Goal: Task Accomplishment & Management: Manage account settings

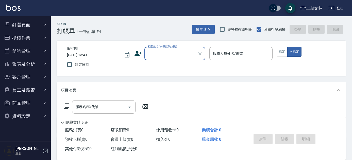
scroll to position [43, 0]
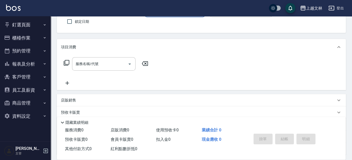
click at [26, 38] on button "櫃檯作業" at bounding box center [25, 37] width 47 height 13
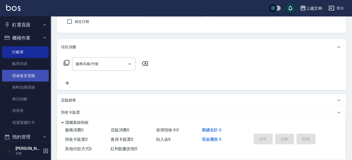
click at [24, 77] on link "現金收支登錄" at bounding box center [25, 76] width 47 height 12
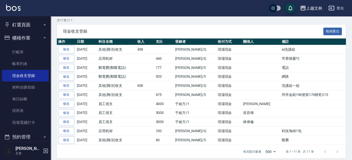
scroll to position [89, 0]
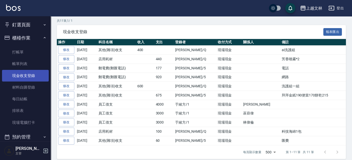
click at [22, 76] on link "現金收支登錄" at bounding box center [25, 76] width 47 height 12
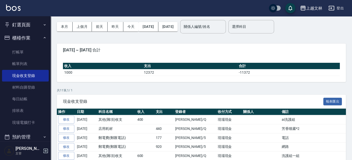
scroll to position [18, 0]
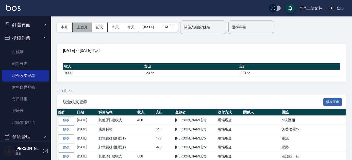
click at [80, 27] on button "上個月" at bounding box center [82, 27] width 19 height 9
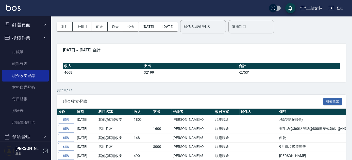
scroll to position [15, 0]
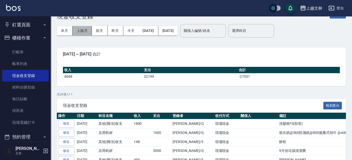
click at [76, 30] on button "上個月" at bounding box center [82, 30] width 19 height 9
click at [81, 30] on button "上個月" at bounding box center [82, 30] width 19 height 9
click at [83, 30] on button "上個月" at bounding box center [82, 30] width 19 height 9
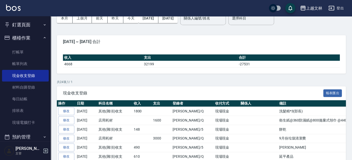
scroll to position [0, 0]
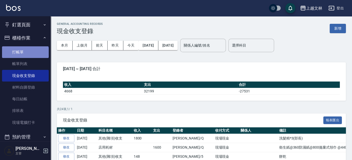
click at [24, 55] on link "打帳單" at bounding box center [25, 52] width 47 height 12
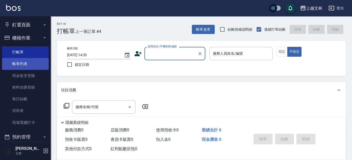
click at [31, 64] on link "帳單列表" at bounding box center [25, 64] width 47 height 12
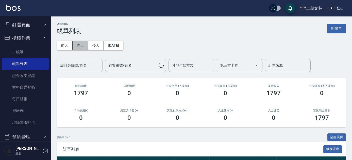
click at [87, 41] on button "昨天" at bounding box center [81, 45] width 16 height 9
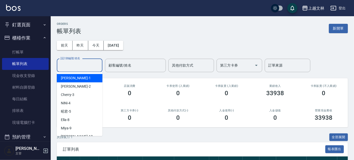
click at [81, 62] on input "設計師編號/姓名" at bounding box center [79, 65] width 41 height 9
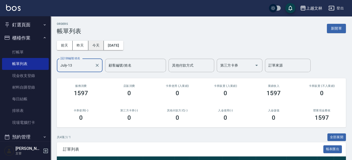
type input "July-13"
click at [103, 48] on button "今天" at bounding box center [96, 45] width 16 height 9
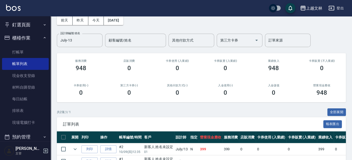
scroll to position [56, 0]
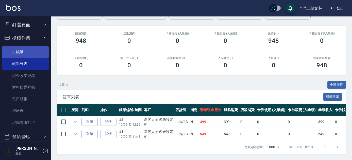
click at [16, 54] on link "打帳單" at bounding box center [25, 52] width 47 height 12
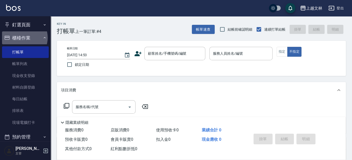
click at [22, 38] on button "櫃檯作業" at bounding box center [25, 37] width 47 height 13
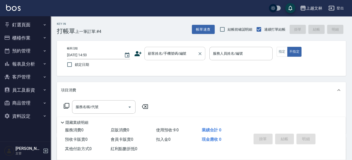
click at [162, 55] on input "顧客姓名/手機號碼/編號" at bounding box center [171, 53] width 49 height 9
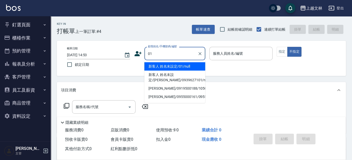
type input "新客人 姓名未設定/01/null"
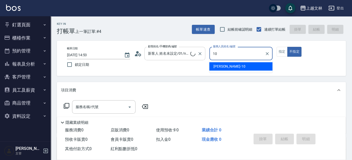
type input "[PERSON_NAME]-10"
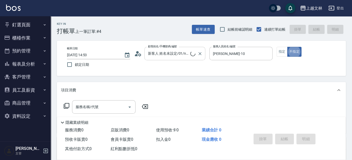
type button "false"
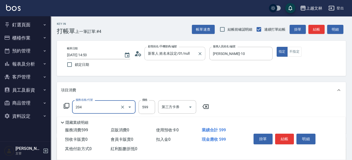
type input "A級洗+剪(204)"
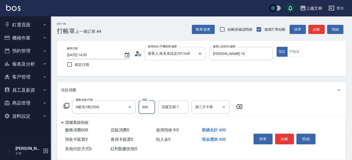
type input "600"
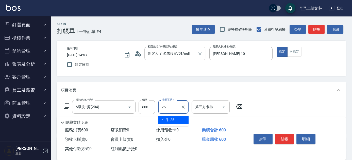
type input "牛牛-25"
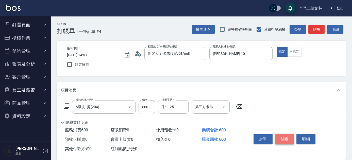
click at [276, 140] on button "結帳" at bounding box center [284, 139] width 19 height 11
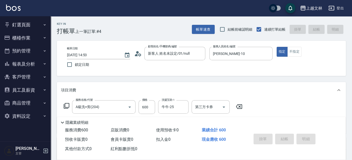
type input "[DATE] 15:28"
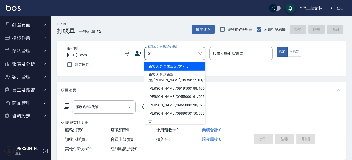
type input "新客人 姓名未設定/01/null"
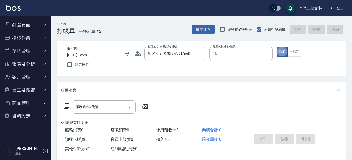
type input "July-13"
type button "true"
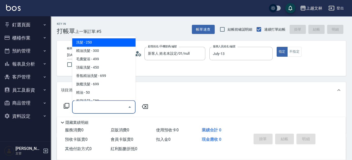
click at [90, 110] on input "服務名稱/代號" at bounding box center [99, 107] width 51 height 9
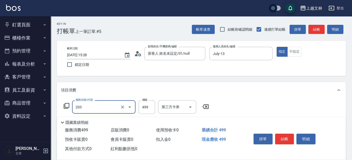
type input "B級洗+剪(203)"
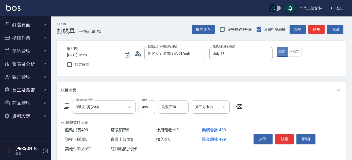
click at [287, 54] on button "指定" at bounding box center [282, 52] width 11 height 10
click at [292, 54] on button "不指定" at bounding box center [294, 52] width 14 height 10
click at [284, 135] on button "結帳" at bounding box center [284, 139] width 19 height 11
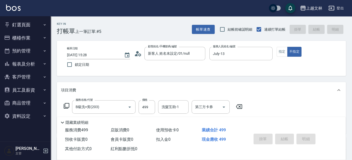
type input "[DATE] 15:33"
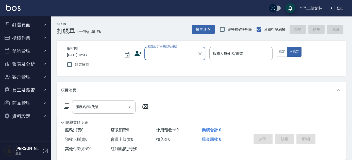
click at [18, 34] on button "櫃檯作業" at bounding box center [25, 37] width 47 height 13
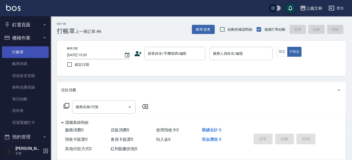
click at [19, 51] on link "打帳單" at bounding box center [25, 52] width 47 height 12
click at [173, 51] on div "顧客姓名/手機號碼/編號 顧客姓名/手機號碼/編號" at bounding box center [174, 53] width 61 height 13
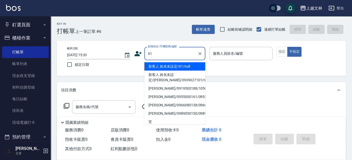
type input "01"
type input "1"
type input "新客人 姓名未設定/01/null"
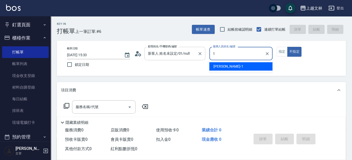
type input "FIONA-1"
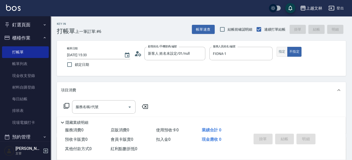
click at [279, 52] on button "指定" at bounding box center [282, 52] width 11 height 10
click at [94, 102] on div "服務名稱/代號" at bounding box center [103, 107] width 63 height 13
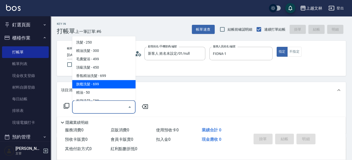
click at [94, 85] on span "旗艦洗髮 - 699" at bounding box center [103, 84] width 63 height 8
type input "旗艦洗髮(106)"
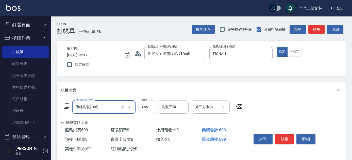
drag, startPoint x: 146, startPoint y: 108, endPoint x: 144, endPoint y: 108, distance: 2.6
click at [146, 108] on input "699" at bounding box center [147, 108] width 16 height 14
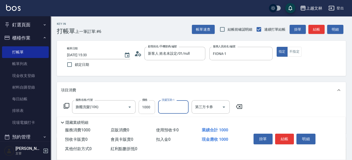
click at [150, 109] on input "1000" at bounding box center [147, 108] width 16 height 14
type input "1050"
type input "[PERSON_NAME]-35"
click at [321, 31] on button "結帳" at bounding box center [316, 29] width 16 height 9
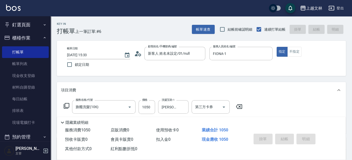
type input "[DATE] 15:55"
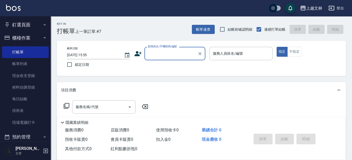
click at [171, 52] on input "顧客姓名/手機號碼/編號" at bounding box center [171, 53] width 49 height 9
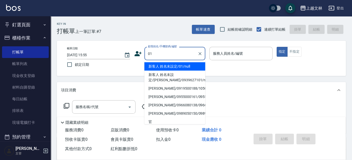
type input "新客人 姓名未設定/01/null"
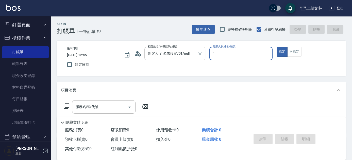
type input "FIONA-1"
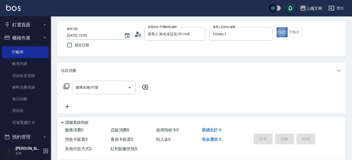
scroll to position [46, 0]
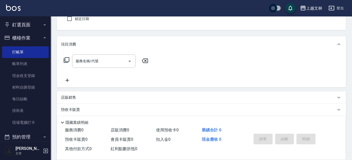
click at [66, 80] on icon at bounding box center [67, 81] width 4 height 4
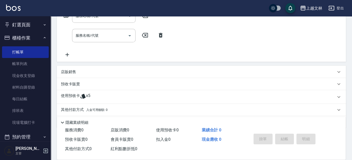
scroll to position [92, 0]
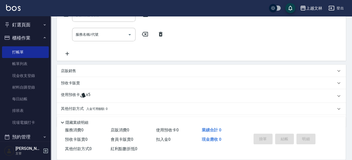
click at [67, 54] on icon at bounding box center [67, 54] width 13 height 6
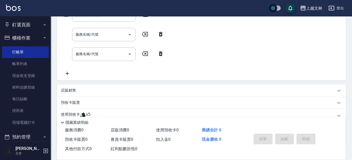
click at [66, 76] on icon at bounding box center [67, 74] width 13 height 6
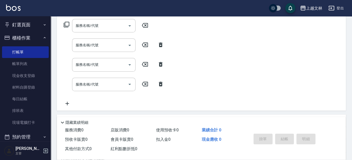
scroll to position [81, 0]
click at [66, 104] on icon at bounding box center [67, 104] width 13 height 6
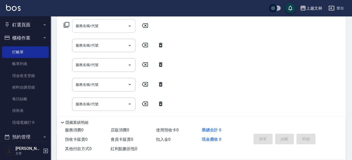
click at [88, 26] on input "服務名稱/代號" at bounding box center [99, 26] width 51 height 9
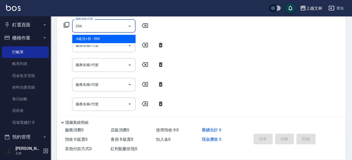
type input "A級洗+剪(204)"
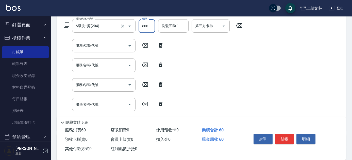
type input "600"
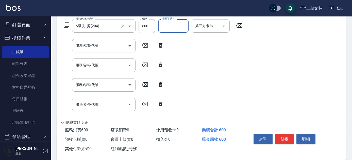
type input "3"
type input "[PERSON_NAME]-28"
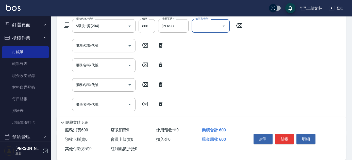
click at [104, 50] on input "服務名稱/代號" at bounding box center [99, 45] width 51 height 9
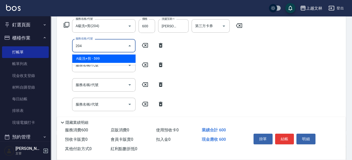
type input "A級洗+剪(204)"
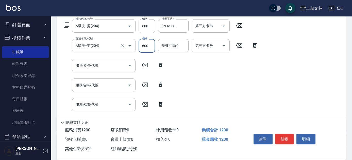
type input "600"
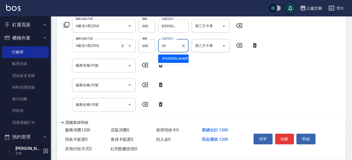
type input "[PERSON_NAME]-35"
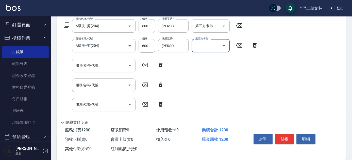
click at [101, 68] on input "服務名稱/代號" at bounding box center [99, 65] width 51 height 9
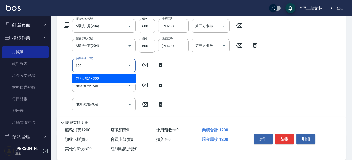
type input "精油洗髮(102)"
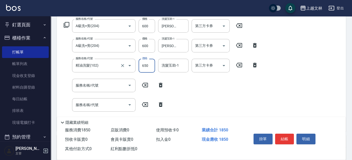
type input "650"
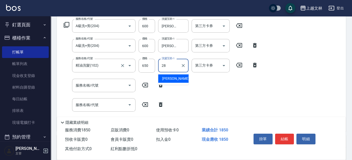
type input "[PERSON_NAME]-28"
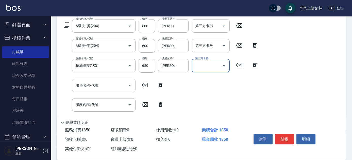
click at [102, 86] on input "服務名稱/代號" at bounding box center [99, 85] width 51 height 9
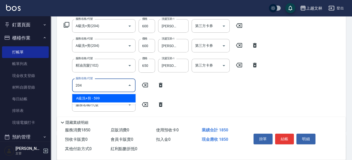
type input "A級洗+剪(204)"
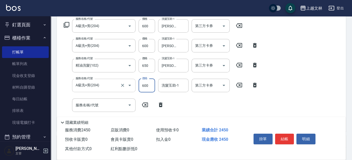
type input "600"
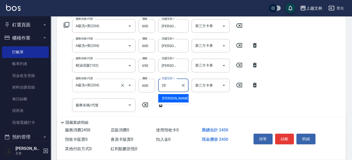
type input "[PERSON_NAME]-28"
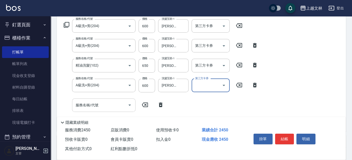
click at [100, 105] on input "服務名稱/代號" at bounding box center [99, 105] width 51 height 9
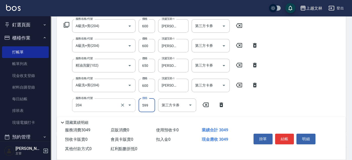
type input "A級洗+剪(204)"
type input "700"
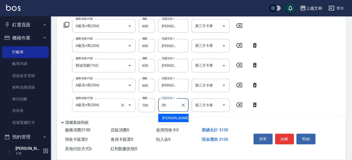
type input "[PERSON_NAME]-28"
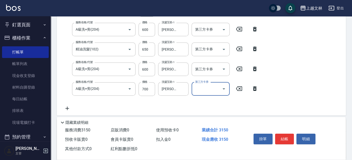
scroll to position [104, 0]
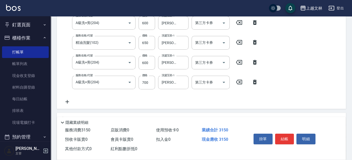
click at [67, 102] on icon at bounding box center [67, 102] width 4 height 4
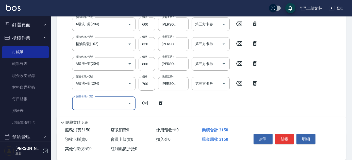
click at [89, 102] on input "服務名稱/代號" at bounding box center [99, 103] width 51 height 9
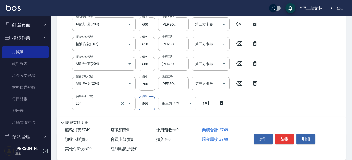
type input "A級洗+剪(204)"
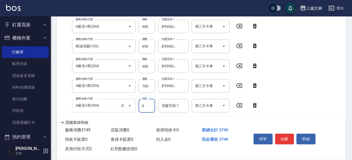
type input "0"
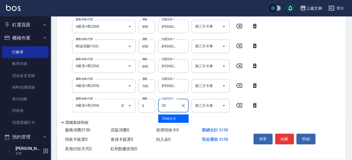
type input "[PERSON_NAME]-35"
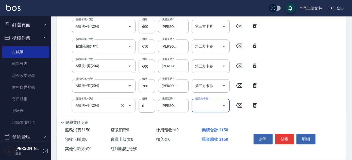
drag, startPoint x: 146, startPoint y: 105, endPoint x: 131, endPoint y: 99, distance: 15.4
click at [146, 105] on input "0" at bounding box center [147, 106] width 16 height 14
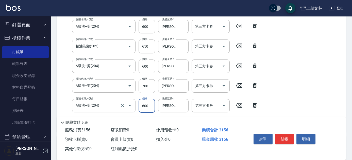
type input "600"
click at [338, 80] on div "服務名稱/代號 A級洗+剪(204) 服務名稱/代號 價格 600 價格 洗髮互助-1 小穎-28 洗髮互助-1 第三方卡券 第三方卡券 服務名稱/代號 A級…" at bounding box center [201, 65] width 289 height 135
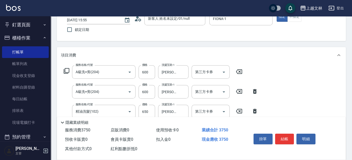
scroll to position [77, 0]
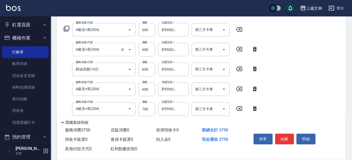
click at [111, 47] on input "A級洗+剪(204)" at bounding box center [96, 49] width 45 height 9
click at [122, 49] on icon "Clear" at bounding box center [122, 49] width 3 height 3
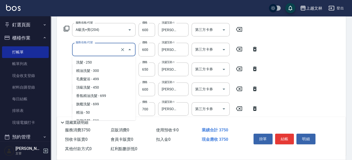
click at [104, 51] on input "服務名稱/代號" at bounding box center [96, 49] width 45 height 9
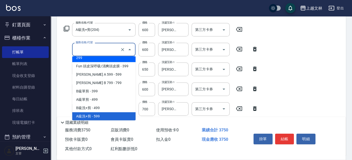
click at [96, 55] on div "服務名稱/代號" at bounding box center [103, 49] width 63 height 13
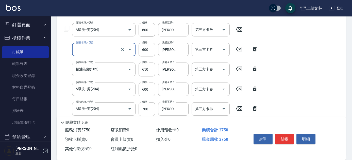
click at [96, 55] on div "服務名稱/代號" at bounding box center [103, 49] width 63 height 13
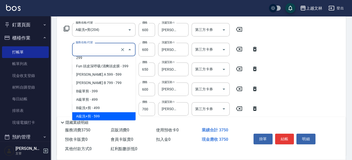
click at [126, 51] on button "Close" at bounding box center [130, 50] width 8 height 8
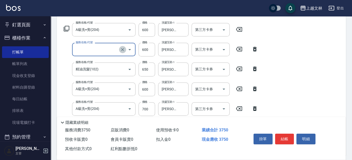
click at [119, 51] on button "Clear" at bounding box center [122, 49] width 7 height 7
click at [121, 49] on icon "Clear" at bounding box center [122, 49] width 5 height 5
click at [108, 49] on input "服務名稱/代號" at bounding box center [96, 49] width 45 height 9
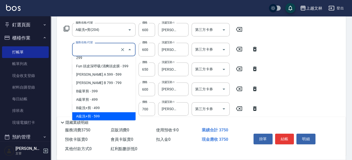
click at [108, 49] on input "服務名稱/代號" at bounding box center [96, 49] width 45 height 9
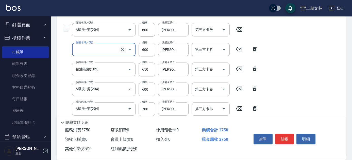
click at [124, 50] on icon "Clear" at bounding box center [122, 49] width 5 height 5
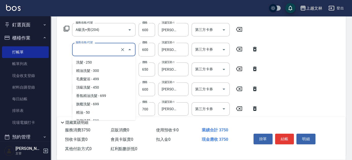
click at [116, 50] on input "服務名稱/代號" at bounding box center [96, 49] width 45 height 9
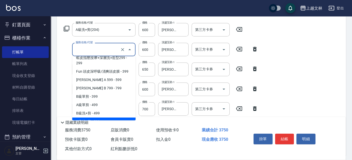
scroll to position [0, 0]
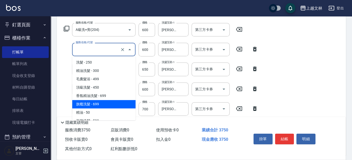
click at [100, 103] on span "旗艦洗髮 - 699" at bounding box center [103, 104] width 63 height 8
type input "旗艦洗髮(106)"
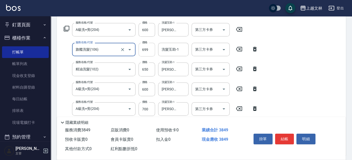
drag, startPoint x: 147, startPoint y: 49, endPoint x: 141, endPoint y: 49, distance: 6.4
click at [147, 49] on input "699" at bounding box center [147, 50] width 16 height 14
click at [151, 50] on input "699" at bounding box center [147, 50] width 16 height 14
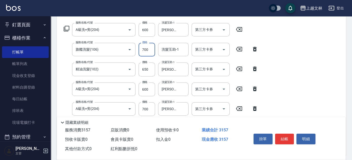
type input "700"
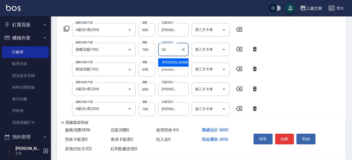
type input "[PERSON_NAME]-35"
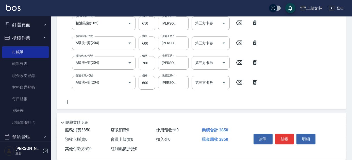
click at [148, 63] on input "700" at bounding box center [147, 63] width 16 height 14
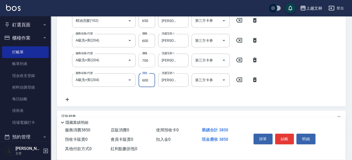
click at [149, 63] on input "700" at bounding box center [147, 61] width 16 height 14
type input "600"
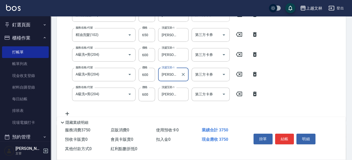
scroll to position [57, 0]
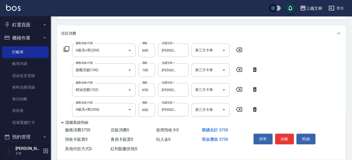
click at [256, 70] on icon at bounding box center [255, 70] width 4 height 5
type input "精油洗髮(102)"
type input "A級洗+剪(204)"
type input "650"
type input "600"
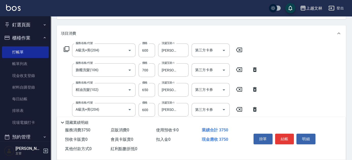
type input "[PERSON_NAME]-35"
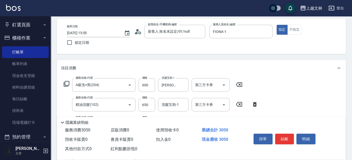
scroll to position [0, 0]
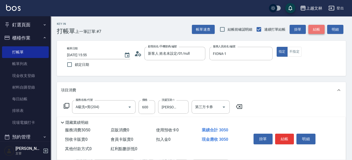
click at [315, 31] on button "結帳" at bounding box center [316, 29] width 16 height 9
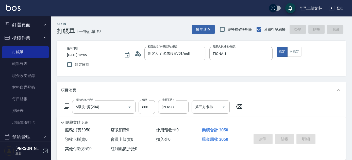
type input "[DATE] 15:59"
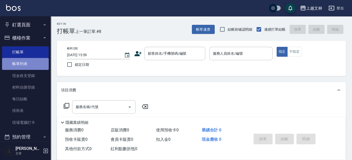
click at [30, 64] on link "帳單列表" at bounding box center [25, 64] width 47 height 12
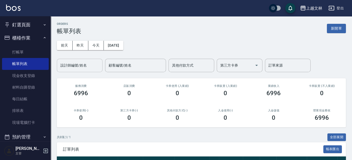
click at [79, 65] on div "設計師編號/姓名 設計師編號/姓名" at bounding box center [80, 65] width 46 height 13
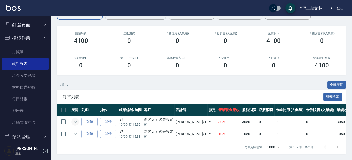
type input "FIONA-1"
click at [75, 121] on icon "expand row" at bounding box center [75, 122] width 3 height 2
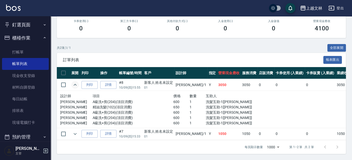
scroll to position [93, 0]
drag, startPoint x: 23, startPoint y: 51, endPoint x: 14, endPoint y: 46, distance: 9.9
click at [23, 51] on link "打帳單" at bounding box center [25, 52] width 47 height 12
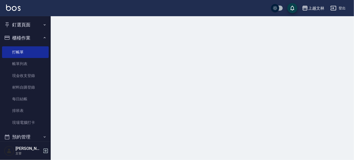
click at [26, 35] on button "櫃檯作業" at bounding box center [25, 37] width 47 height 13
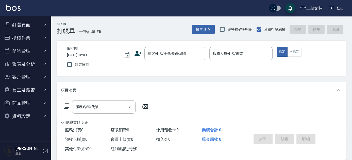
click at [33, 37] on button "櫃檯作業" at bounding box center [25, 37] width 47 height 13
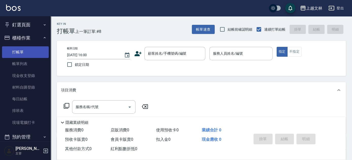
click at [23, 52] on link "打帳單" at bounding box center [25, 52] width 47 height 12
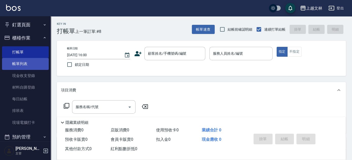
click at [24, 63] on link "帳單列表" at bounding box center [25, 64] width 47 height 12
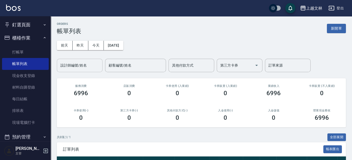
click at [71, 68] on input "設計師編號/姓名" at bounding box center [79, 65] width 41 height 9
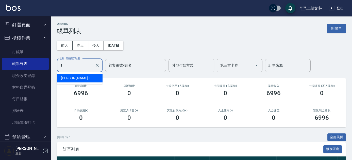
type input "FIONA-1"
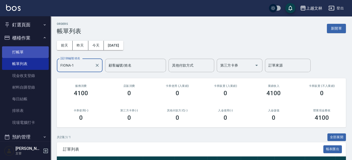
click at [35, 51] on link "打帳單" at bounding box center [25, 52] width 47 height 12
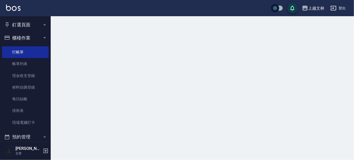
click at [34, 41] on button "櫃檯作業" at bounding box center [25, 37] width 47 height 13
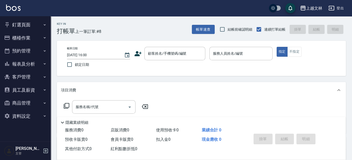
click at [25, 40] on button "櫃檯作業" at bounding box center [25, 37] width 47 height 13
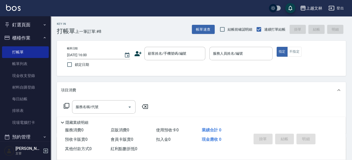
drag, startPoint x: 33, startPoint y: 64, endPoint x: 32, endPoint y: 41, distance: 23.1
click at [33, 64] on link "帳單列表" at bounding box center [25, 64] width 47 height 12
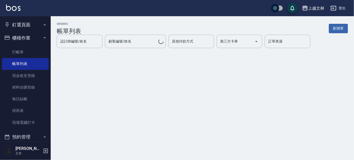
click at [33, 39] on button "櫃檯作業" at bounding box center [25, 37] width 47 height 13
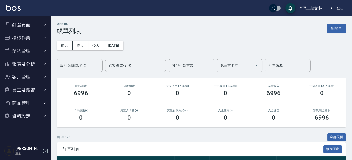
click at [49, 73] on nav "釘選頁面 店家日報表 設計師排行榜 每日結帳 櫃檯作業 打帳單 帳單列表 現金收支登錄 材料自購登錄 每日結帳 排班表 現場電腦打卡 預約管理 預約管理 單日…" at bounding box center [25, 79] width 51 height 126
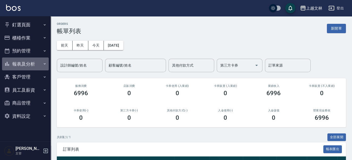
click at [47, 66] on button "報表及分析" at bounding box center [25, 64] width 47 height 13
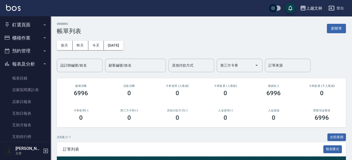
scroll to position [110, 0]
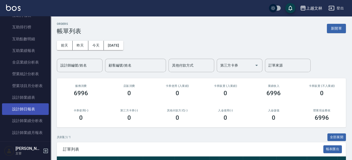
click at [32, 107] on link "設計師日報表" at bounding box center [25, 110] width 47 height 12
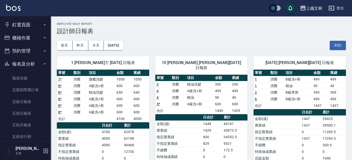
click at [35, 30] on button "釘選頁面" at bounding box center [25, 24] width 47 height 13
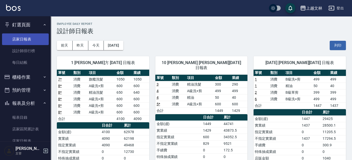
click at [34, 36] on link "店家日報表" at bounding box center [25, 40] width 47 height 12
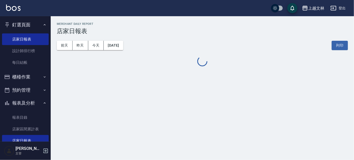
click at [43, 26] on icon "button" at bounding box center [45, 25] width 4 height 4
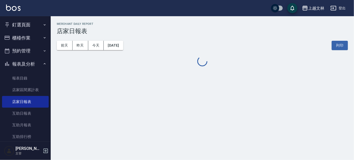
click at [37, 40] on button "櫃檯作業" at bounding box center [25, 37] width 47 height 13
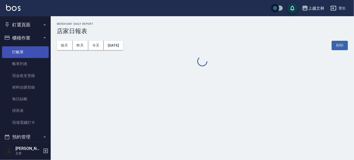
click at [37, 51] on link "打帳單" at bounding box center [25, 52] width 47 height 12
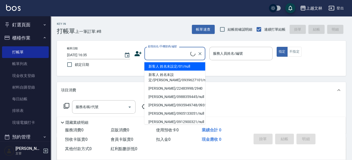
click at [175, 56] on input "顧客姓名/手機號碼/編號" at bounding box center [169, 53] width 44 height 9
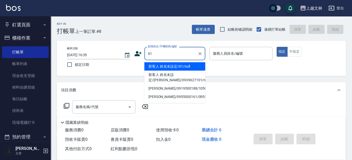
type input "新客人 姓名未設定/01/null"
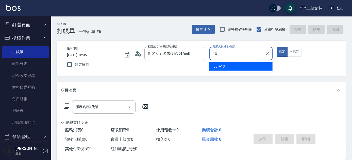
type input "July-13"
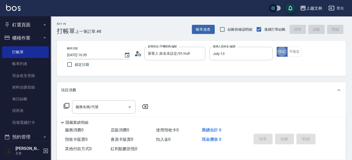
type button "true"
drag, startPoint x: 107, startPoint y: 107, endPoint x: 112, endPoint y: 105, distance: 5.2
click at [107, 108] on input "服務名稱/代號" at bounding box center [99, 107] width 51 height 9
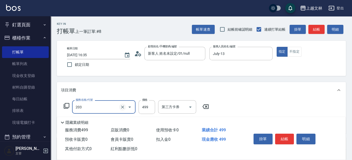
type input "B級洗+剪(203)"
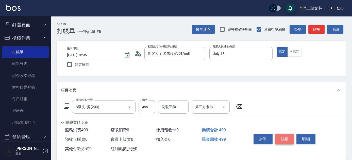
click at [283, 135] on button "結帳" at bounding box center [284, 139] width 19 height 11
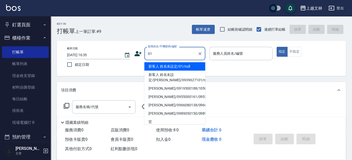
type input "新客人 姓名未設定/01/null"
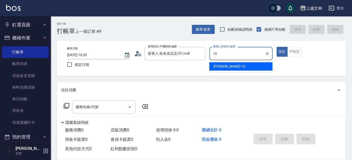
type input "[PERSON_NAME]-10"
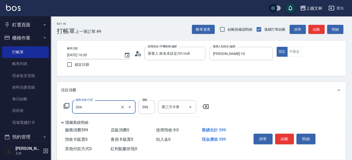
type input "A級洗+剪(204)"
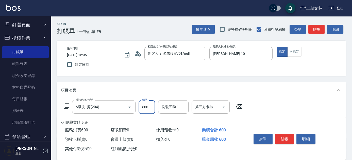
type input "600"
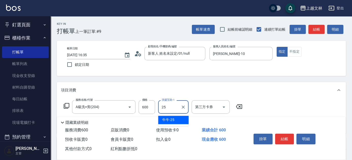
type input "牛牛-25"
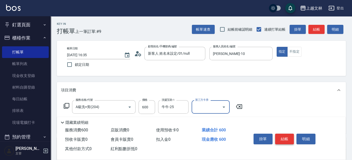
click at [289, 140] on button "結帳" at bounding box center [284, 139] width 19 height 11
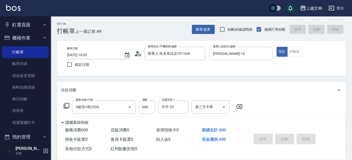
type input "[DATE] 16:57"
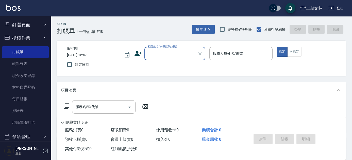
click at [172, 51] on input "顧客姓名/手機號碼/編號" at bounding box center [171, 53] width 49 height 9
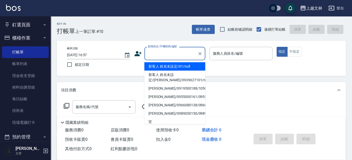
click at [174, 67] on li "新客人 姓名未設定/01/null" at bounding box center [174, 66] width 61 height 8
type input "新客人 姓名未設定/01/null"
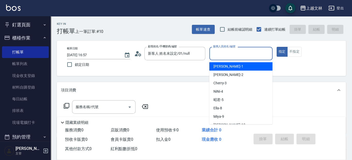
click at [224, 55] on input "服務人員姓名/編號" at bounding box center [241, 53] width 59 height 9
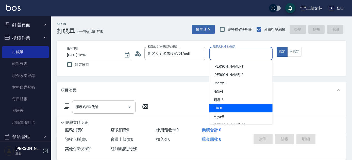
click at [218, 109] on span "Ella -8" at bounding box center [217, 108] width 9 height 5
type input "Ella-8"
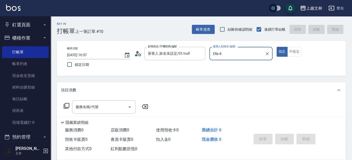
click at [90, 106] on div "服務名稱/代號 服務名稱/代號" at bounding box center [103, 107] width 63 height 13
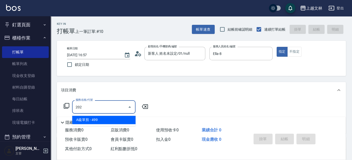
type input "A級單剪(202)"
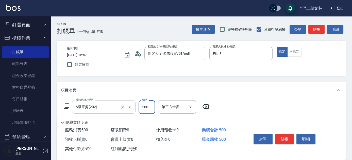
type input "500"
click at [317, 29] on button "結帳" at bounding box center [316, 29] width 16 height 9
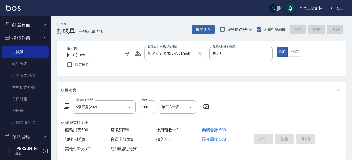
type input "[DATE] 17:10"
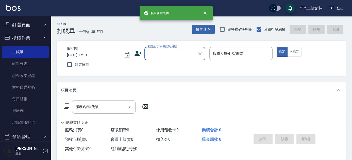
click at [180, 56] on input "顧客姓名/手機號碼/編號" at bounding box center [171, 53] width 49 height 9
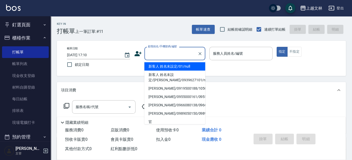
click at [173, 67] on li "新客人 姓名未設定/01/null" at bounding box center [174, 66] width 61 height 8
type input "新客人 姓名未設定/01/null"
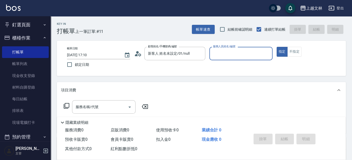
click at [242, 54] on input "服務人員姓名/編號" at bounding box center [241, 53] width 59 height 9
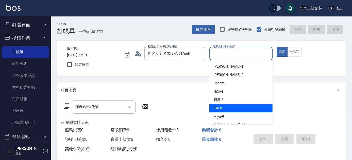
drag, startPoint x: 220, startPoint y: 106, endPoint x: 196, endPoint y: 109, distance: 23.3
click at [219, 106] on span "Ella -8" at bounding box center [217, 108] width 9 height 5
type input "Ella-8"
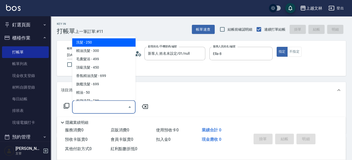
click at [116, 111] on input "服務名稱/代號" at bounding box center [99, 107] width 51 height 9
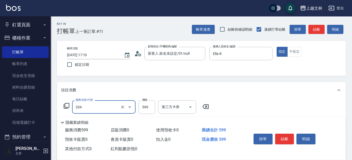
type input "A級洗+剪(204)"
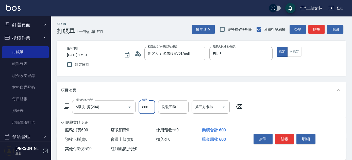
type input "600"
click at [319, 31] on button "結帳" at bounding box center [316, 29] width 16 height 9
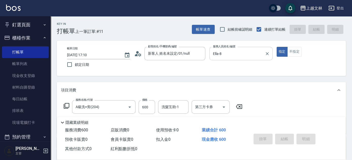
type input "[DATE] 17:11"
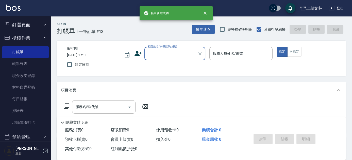
click at [181, 53] on input "顧客姓名/手機號碼/編號" at bounding box center [171, 53] width 49 height 9
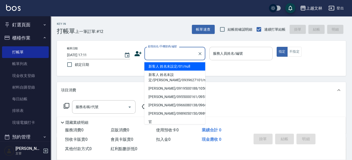
click at [182, 67] on li "新客人 姓名未設定/01/null" at bounding box center [174, 66] width 61 height 8
type input "新客人 姓名未設定/01/null"
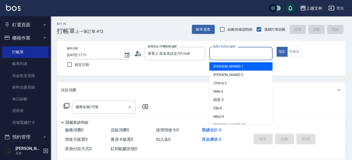
click at [238, 55] on input "服務人員姓名/編號" at bounding box center [241, 53] width 59 height 9
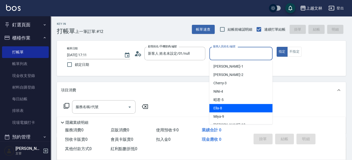
click at [230, 105] on div "Ella -8" at bounding box center [240, 108] width 63 height 8
type input "Ella-8"
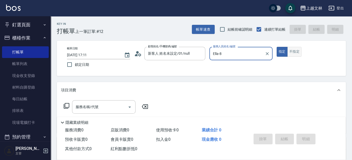
click at [294, 49] on button "不指定" at bounding box center [294, 52] width 14 height 10
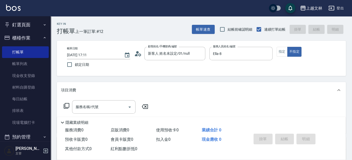
click at [69, 105] on icon at bounding box center [66, 106] width 6 height 6
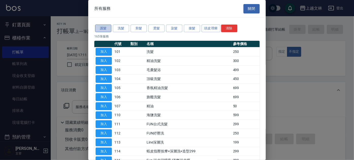
click at [105, 29] on button "護髮" at bounding box center [103, 29] width 16 height 8
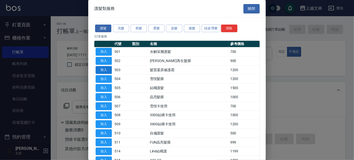
click at [110, 70] on button "加入" at bounding box center [104, 70] width 16 height 8
type input "髮質還原修護霜(503)"
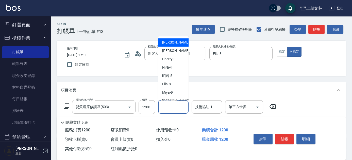
click at [176, 108] on input "洗髮互助-1" at bounding box center [173, 107] width 26 height 9
click at [183, 107] on input "洗髮互助-1" at bounding box center [173, 107] width 26 height 9
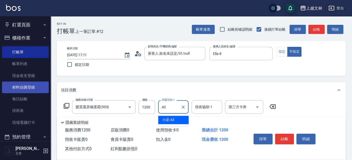
type input "小巫-43"
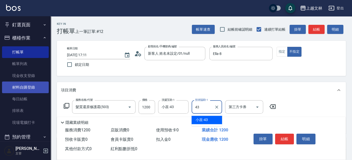
type input "小巫-43"
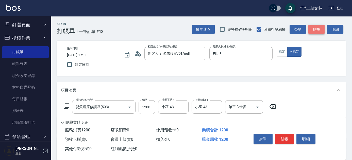
click at [323, 29] on button "結帳" at bounding box center [316, 29] width 16 height 9
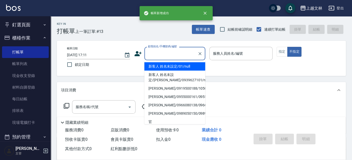
click at [166, 55] on input "顧客姓名/手機號碼/編號" at bounding box center [171, 53] width 49 height 9
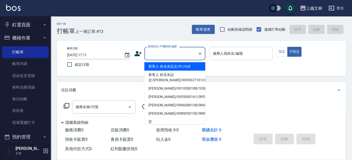
click at [224, 54] on div "服務人員姓名/編號 服務人員姓名/編號" at bounding box center [240, 53] width 63 height 13
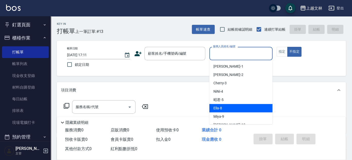
drag, startPoint x: 221, startPoint y: 107, endPoint x: 221, endPoint y: 104, distance: 3.1
click at [221, 106] on span "Ella -8" at bounding box center [217, 108] width 9 height 5
type input "Ella-8"
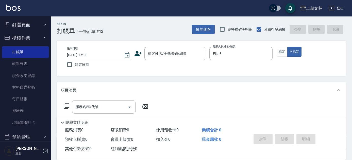
click at [68, 107] on icon at bounding box center [66, 106] width 6 height 6
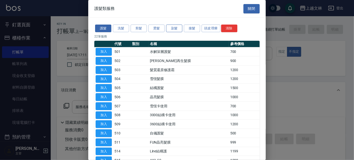
click at [171, 29] on button "染髮" at bounding box center [174, 29] width 16 height 8
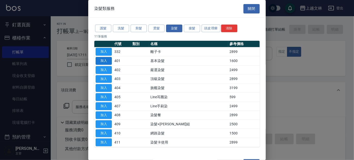
click at [104, 63] on button "加入" at bounding box center [104, 61] width 16 height 8
type input "基本染髮(401)"
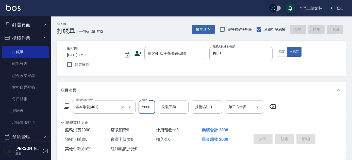
type input "2000"
type input "4343"
click at [174, 108] on input "洗髮互助-1" at bounding box center [173, 107] width 26 height 9
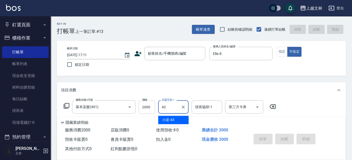
type input "小巫-43"
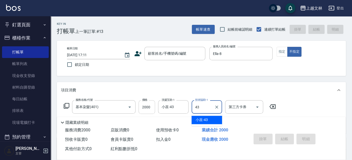
type input "小巫-43"
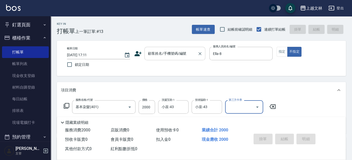
click at [184, 57] on input "顧客姓名/手機號碼/編號" at bounding box center [171, 53] width 49 height 9
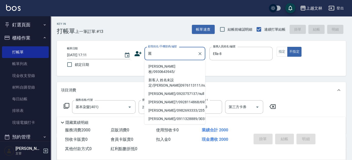
click at [173, 68] on li "[PERSON_NAME]枚/0930643945/" at bounding box center [174, 69] width 61 height 14
type input "[PERSON_NAME]枚/0930643945/"
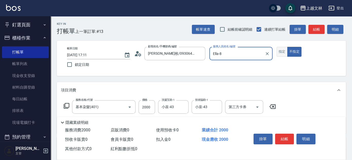
click at [281, 52] on button "指定" at bounding box center [282, 52] width 11 height 10
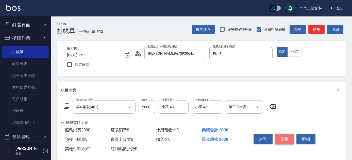
click at [284, 138] on button "結帳" at bounding box center [284, 139] width 19 height 11
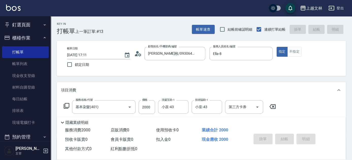
type input "[DATE] 17:12"
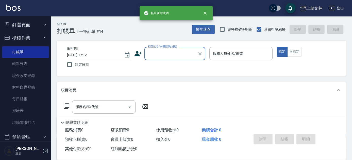
click at [170, 53] on input "顧客姓名/手機號碼/編號" at bounding box center [171, 53] width 49 height 9
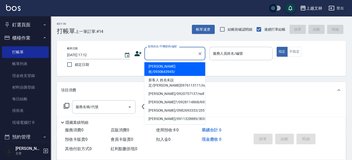
click at [177, 54] on input "顧客姓名/手機號碼/編號" at bounding box center [171, 53] width 49 height 9
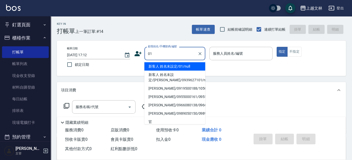
click at [179, 67] on li "新客人 姓名未設定/01/null" at bounding box center [174, 66] width 61 height 8
type input "新客人 姓名未設定/01/null"
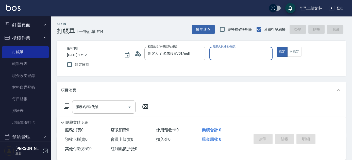
click at [224, 54] on input "服務人員姓名/編號" at bounding box center [241, 53] width 59 height 9
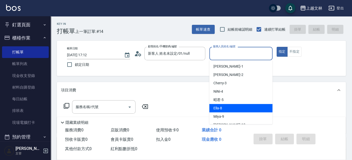
click at [217, 107] on span "Ella -8" at bounding box center [217, 108] width 9 height 5
type input "Ella-8"
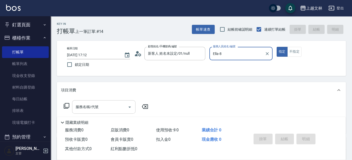
click at [96, 111] on input "服務名稱/代號" at bounding box center [99, 107] width 51 height 9
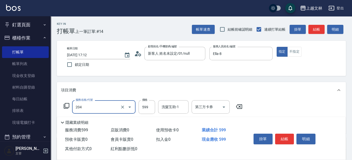
type input "A級洗+剪(204)"
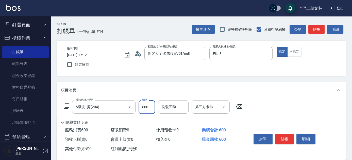
type input "600"
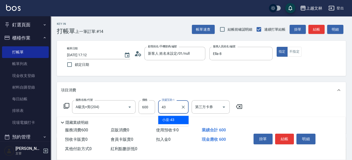
type input "小巫-43"
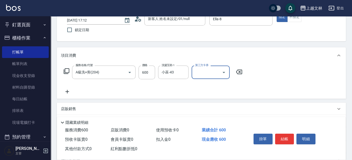
scroll to position [39, 0]
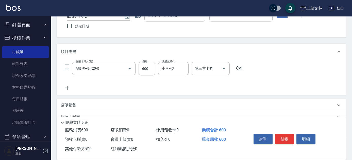
click at [68, 88] on icon at bounding box center [67, 88] width 4 height 4
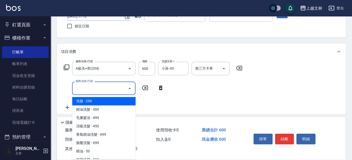
drag, startPoint x: 89, startPoint y: 88, endPoint x: 75, endPoint y: 84, distance: 14.0
click at [89, 89] on input "服務名稱/代號" at bounding box center [99, 88] width 51 height 9
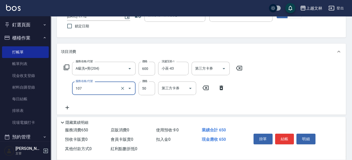
type input "精油(107)"
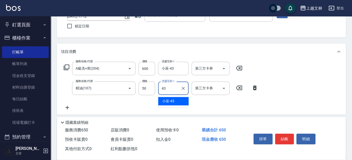
type input "小巫-43"
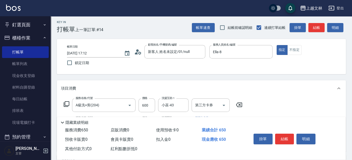
scroll to position [0, 0]
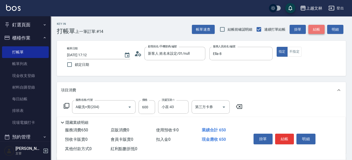
click at [322, 31] on button "結帳" at bounding box center [316, 29] width 16 height 9
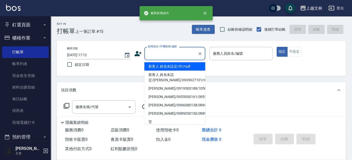
click at [188, 53] on input "顧客姓名/手機號碼/編號" at bounding box center [171, 53] width 49 height 9
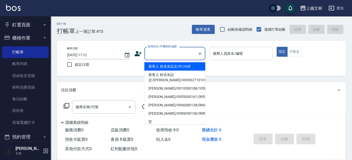
click at [180, 68] on li "新客人 姓名未設定/01/null" at bounding box center [174, 66] width 61 height 8
type input "新客人 姓名未設定/01/null"
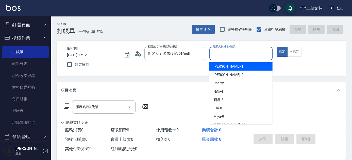
click at [230, 54] on input "服務人員姓名/編號" at bounding box center [241, 53] width 59 height 9
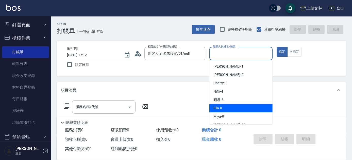
click at [219, 108] on span "Ella -8" at bounding box center [217, 108] width 9 height 5
type input "Ella-8"
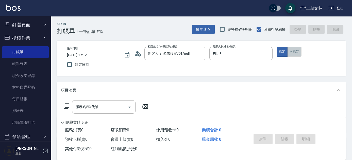
click at [295, 51] on button "不指定" at bounding box center [294, 52] width 14 height 10
click at [111, 113] on div "服務名稱/代號" at bounding box center [103, 107] width 63 height 13
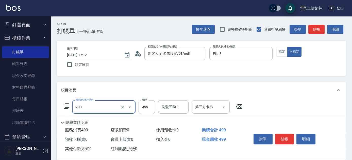
type input "B級洗+剪(203)"
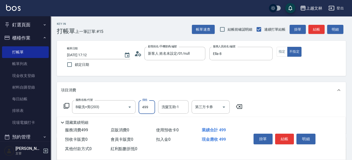
click at [316, 29] on button "結帳" at bounding box center [316, 29] width 16 height 9
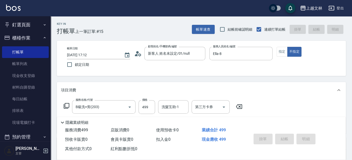
type input "[DATE] 17:13"
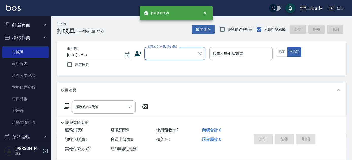
click at [179, 54] on input "顧客姓名/手機號碼/編號" at bounding box center [171, 53] width 49 height 9
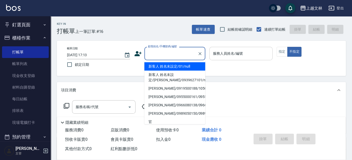
click at [180, 67] on li "新客人 姓名未設定/01/null" at bounding box center [174, 66] width 61 height 8
type input "新客人 姓名未設定/01/null"
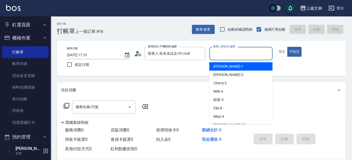
click at [231, 50] on input "服務人員姓名/編號" at bounding box center [241, 53] width 59 height 9
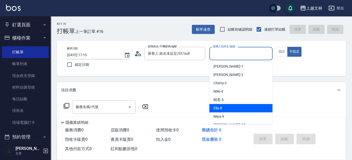
click at [221, 108] on span "Ella -8" at bounding box center [217, 108] width 9 height 5
type input "Ella-8"
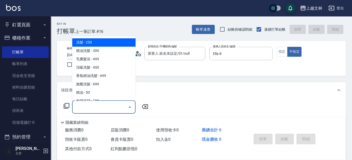
click at [123, 106] on input "服務名稱/代號" at bounding box center [99, 107] width 51 height 9
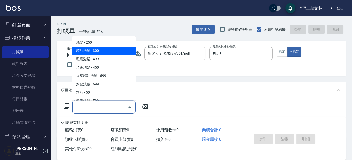
click at [106, 53] on span "精油洗髮 - 300" at bounding box center [103, 51] width 63 height 8
type input "精油洗髮(102)"
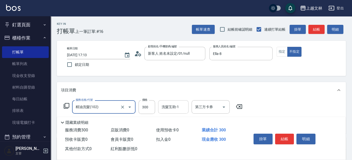
click at [175, 110] on input "洗髮互助-1" at bounding box center [173, 107] width 26 height 9
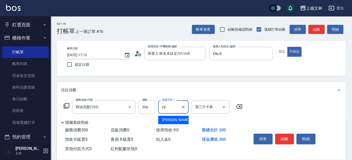
type input "[PERSON_NAME]-28"
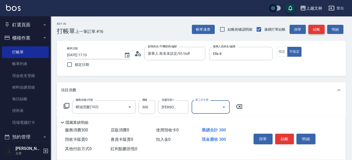
click at [318, 30] on button "結帳" at bounding box center [316, 29] width 16 height 9
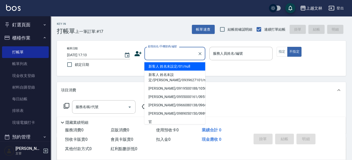
click at [162, 56] on input "顧客姓名/手機號碼/編號" at bounding box center [171, 53] width 49 height 9
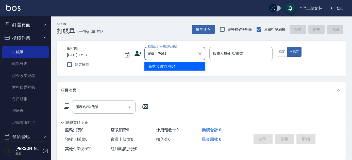
type input "0981179640"
click at [200, 52] on icon "Clear" at bounding box center [199, 53] width 5 height 5
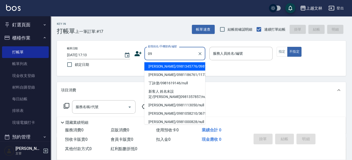
type input "0"
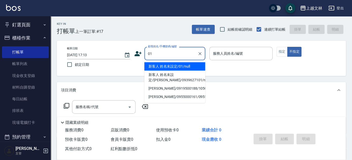
type input "新客人 姓名未設定/01/null"
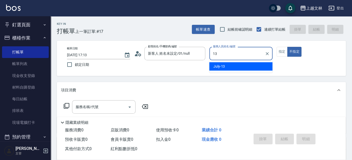
type input "July-13"
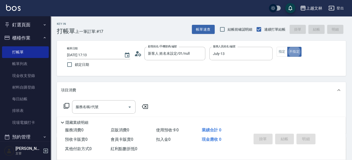
type button "false"
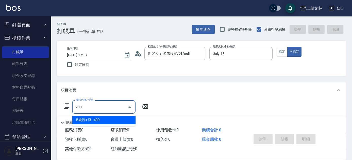
type input "B級洗+剪(203)"
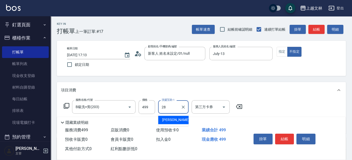
type input "[PERSON_NAME]-28"
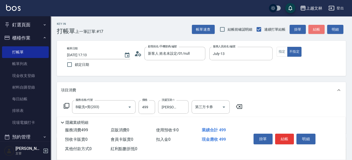
click at [323, 26] on button "結帳" at bounding box center [316, 29] width 16 height 9
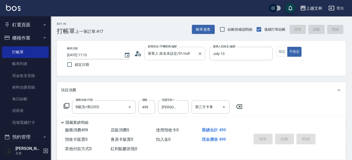
type input "[DATE] 17:25"
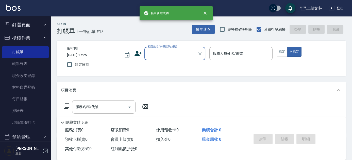
click at [178, 54] on input "顧客姓名/手機號碼/編號" at bounding box center [171, 53] width 49 height 9
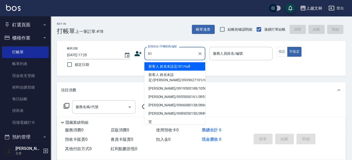
type input "新客人 姓名未設定/01/null"
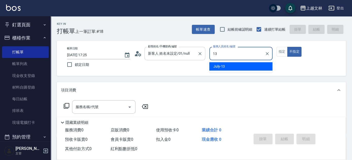
type input "July-13"
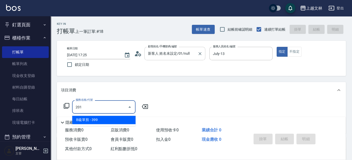
type input "B級單剪(201)"
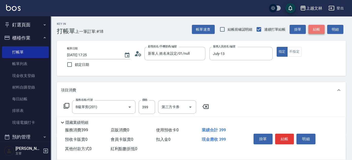
click at [318, 31] on button "結帳" at bounding box center [316, 29] width 16 height 9
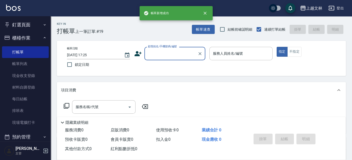
drag, startPoint x: 171, startPoint y: 53, endPoint x: 173, endPoint y: 53, distance: 2.8
click at [171, 53] on input "顧客姓名/手機號碼/編號" at bounding box center [171, 53] width 49 height 9
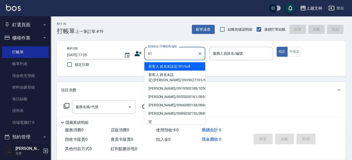
type input "新客人 姓名未設定/01/null"
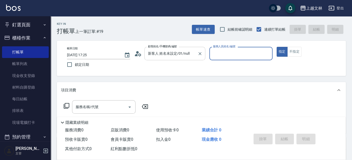
drag, startPoint x: 195, startPoint y: 51, endPoint x: 180, endPoint y: 53, distance: 14.5
click at [161, 53] on div "新客人 姓名未設定/01/null 顧客姓名/手機號碼/編號" at bounding box center [174, 53] width 61 height 13
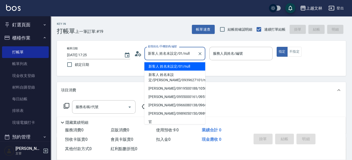
drag, startPoint x: 197, startPoint y: 55, endPoint x: 170, endPoint y: 59, distance: 27.3
click at [169, 60] on div "新客人 姓名未設定/01/null 顧客姓名/手機號碼/編號" at bounding box center [174, 53] width 61 height 13
click at [202, 54] on icon "Clear" at bounding box center [199, 53] width 5 height 5
click at [177, 55] on input "顧客姓名/手機號碼/編號" at bounding box center [171, 53] width 49 height 9
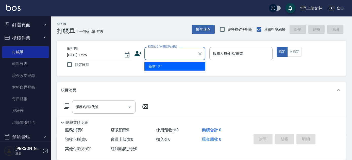
type input "ㄗ"
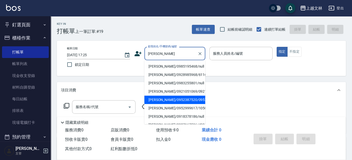
click at [169, 104] on li "[PERSON_NAME]/0952387520/0952387520" at bounding box center [174, 100] width 61 height 8
type input "[PERSON_NAME]/0952387520/0952387520"
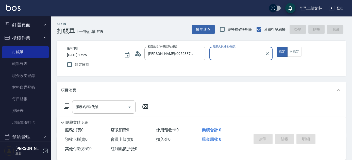
type input "July-13"
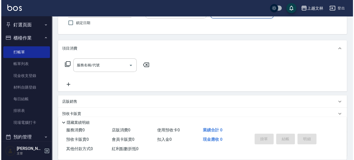
scroll to position [86, 0]
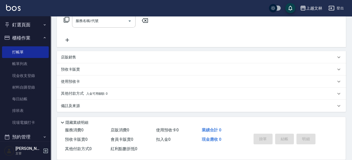
click at [64, 20] on icon at bounding box center [66, 20] width 6 height 6
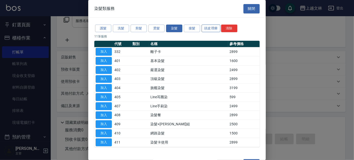
click at [209, 30] on button "頭皮理療" at bounding box center [211, 29] width 19 height 8
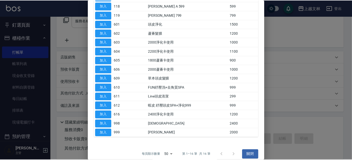
scroll to position [59, 0]
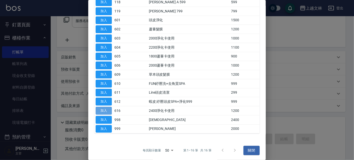
click at [109, 110] on button "加入" at bounding box center [104, 111] width 16 height 8
type input "2400淨化卡使用(616)"
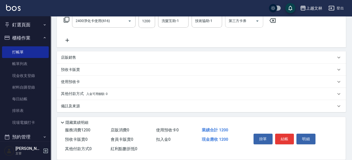
click at [253, 21] on input "第三方卡券" at bounding box center [240, 20] width 26 height 9
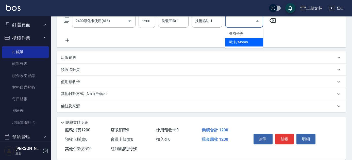
click at [247, 42] on span "歐卡/Momo" at bounding box center [244, 42] width 38 height 8
type input "歐卡/Momo"
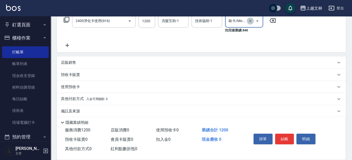
click at [249, 20] on icon "Clear" at bounding box center [250, 21] width 5 height 5
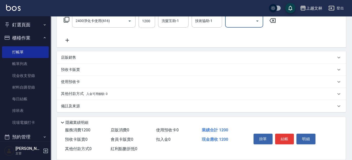
click at [256, 22] on icon "Open" at bounding box center [257, 21] width 6 height 6
click at [252, 31] on span "舊有卡券" at bounding box center [244, 34] width 38 height 8
type input "舊有卡券"
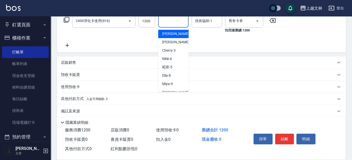
click at [173, 22] on input "洗髮互助-1" at bounding box center [173, 20] width 26 height 9
type input "牛牛-25"
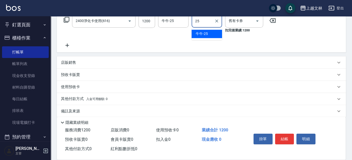
type input "牛牛-25"
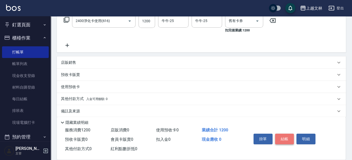
click at [289, 135] on button "結帳" at bounding box center [284, 139] width 19 height 11
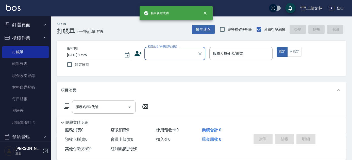
scroll to position [0, 0]
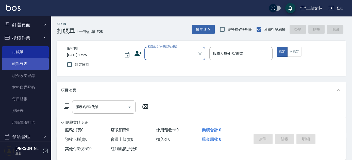
click at [25, 65] on link "帳單列表" at bounding box center [25, 64] width 47 height 12
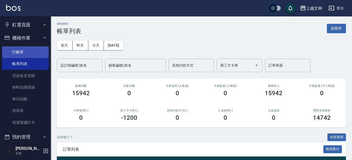
click at [18, 53] on link "打帳單" at bounding box center [25, 52] width 47 height 12
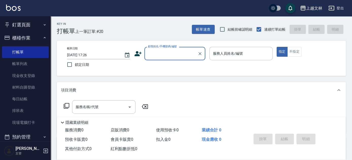
click at [20, 42] on button "櫃檯作業" at bounding box center [25, 37] width 47 height 13
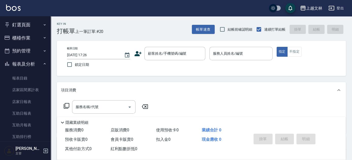
scroll to position [110, 0]
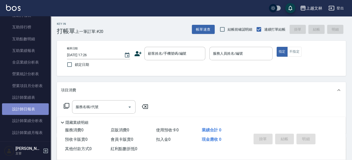
click at [28, 109] on link "設計師日報表" at bounding box center [25, 110] width 47 height 12
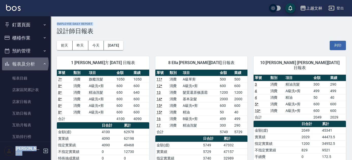
click at [25, 63] on button "報表及分析" at bounding box center [25, 64] width 47 height 13
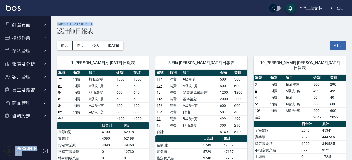
click at [27, 35] on button "櫃檯作業" at bounding box center [25, 37] width 47 height 13
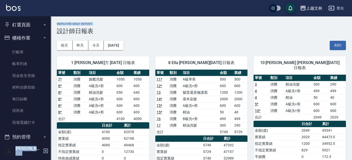
drag, startPoint x: 31, startPoint y: 41, endPoint x: 30, endPoint y: 45, distance: 3.8
click at [31, 42] on button "櫃檯作業" at bounding box center [25, 37] width 47 height 13
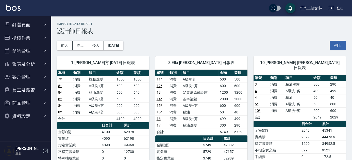
click at [30, 45] on ul "打帳單 帳單列表 現金收支登錄 材料自購登錄 每日結帳 排班表 現場電腦打卡" at bounding box center [25, 87] width 47 height 86
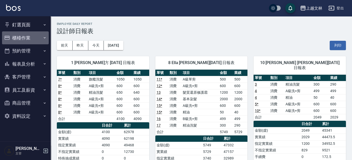
click at [34, 38] on button "櫃檯作業" at bounding box center [25, 37] width 47 height 13
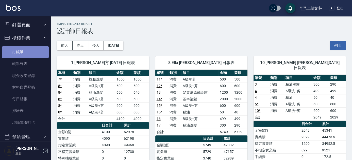
click at [31, 51] on link "打帳單" at bounding box center [25, 52] width 47 height 12
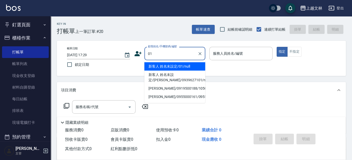
type input "01"
type input "."
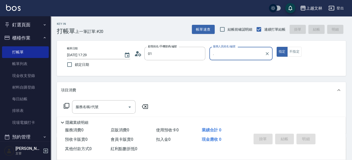
type input "新客人 姓名未設定/01/null"
type input ".13"
click at [277, 47] on button "指定" at bounding box center [282, 52] width 11 height 10
type button "true"
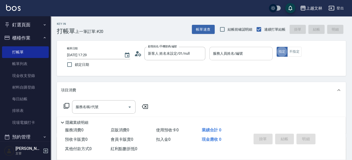
click at [218, 57] on input "服務人員姓名/編號" at bounding box center [241, 53] width 59 height 9
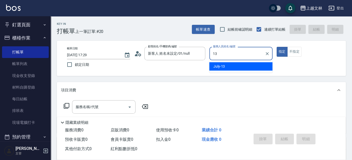
type input "July-13"
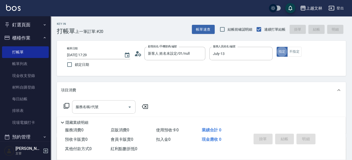
click at [79, 107] on div "服務名稱/代號 服務名稱/代號" at bounding box center [103, 107] width 63 height 13
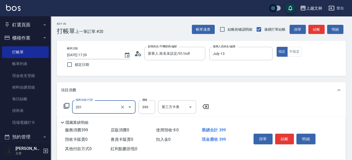
type input "B級單剪(201)"
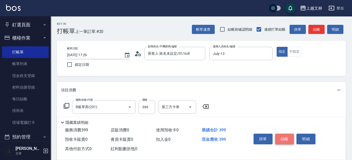
click at [291, 140] on button "結帳" at bounding box center [284, 139] width 19 height 11
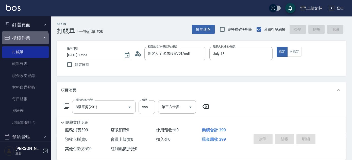
click at [25, 39] on button "櫃檯作業" at bounding box center [25, 37] width 47 height 13
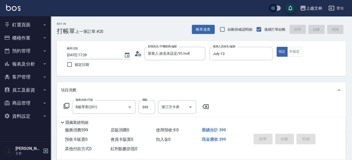
type input "[DATE] 17:46"
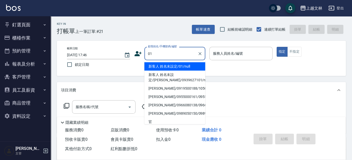
type input "新客人 姓名未設定/01/null"
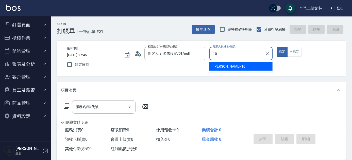
type input "[PERSON_NAME]-10"
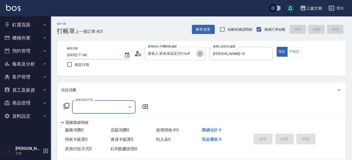
click at [199, 52] on icon "Clear" at bounding box center [199, 53] width 5 height 5
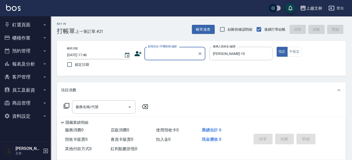
click at [170, 54] on input "顧客姓名/手機號碼/編號" at bounding box center [171, 53] width 49 height 9
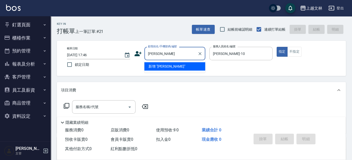
click at [151, 53] on input "[PERSON_NAME]" at bounding box center [171, 53] width 49 height 9
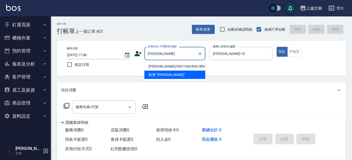
click at [160, 66] on li "[PERSON_NAME]/0921942496/3863" at bounding box center [174, 66] width 61 height 8
type input "[PERSON_NAME]/0921942496/3863"
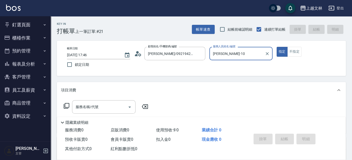
click at [67, 106] on icon at bounding box center [66, 106] width 6 height 6
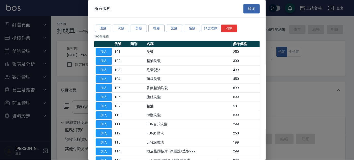
drag, startPoint x: 153, startPoint y: 28, endPoint x: 158, endPoint y: 36, distance: 9.2
click at [153, 28] on button "燙髮" at bounding box center [156, 29] width 16 height 8
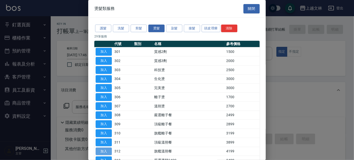
click at [106, 152] on button "加入" at bounding box center [104, 152] width 16 height 8
type input "旗艦溫朔餐(312)"
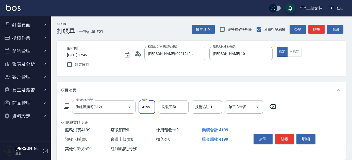
click at [154, 109] on input "4199" at bounding box center [147, 108] width 16 height 14
type input "4399"
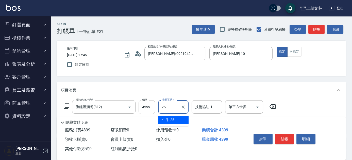
type input "牛牛-25"
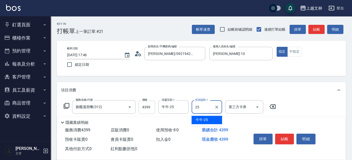
type input "牛牛-25"
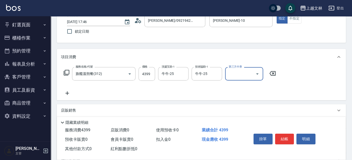
scroll to position [28, 0]
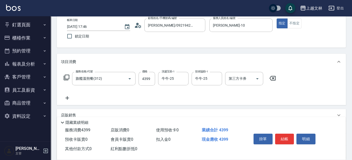
click at [348, 88] on div "Key In 打帳單 上一筆訂單:#21 帳單速查 結帳前確認明細 連續打單結帳 掛單 結帳 明細 帳單日期 [DATE] 17:46 鎖定日期 顧客姓名/手…" at bounding box center [201, 103] width 301 height 231
click at [282, 136] on button "結帳" at bounding box center [284, 139] width 19 height 11
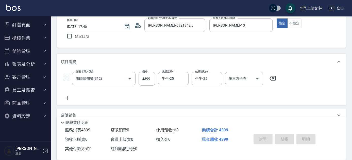
type input "[DATE] 17:49"
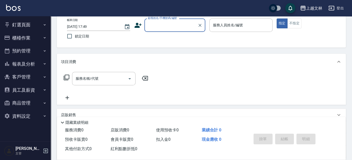
click at [163, 27] on input "顧客姓名/手機號碼/編號" at bounding box center [171, 25] width 49 height 9
click at [26, 38] on button "櫃檯作業" at bounding box center [25, 37] width 47 height 13
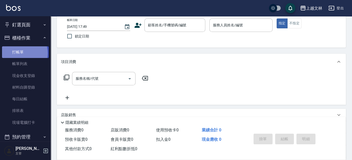
click at [19, 53] on link "打帳單" at bounding box center [25, 52] width 47 height 12
click at [32, 51] on link "打帳單" at bounding box center [25, 52] width 47 height 12
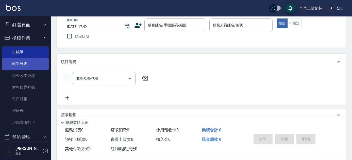
click at [20, 65] on link "帳單列表" at bounding box center [25, 64] width 47 height 12
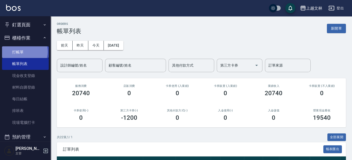
click at [23, 52] on link "打帳單" at bounding box center [25, 52] width 47 height 12
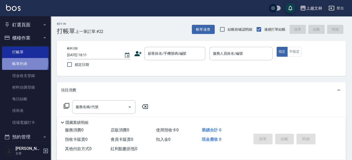
click at [24, 63] on link "帳單列表" at bounding box center [25, 64] width 47 height 12
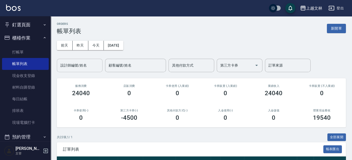
click at [89, 67] on input "設計師編號/姓名" at bounding box center [79, 65] width 41 height 9
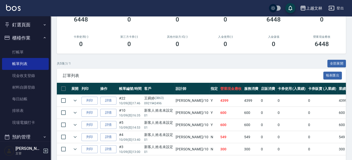
scroll to position [77, 0]
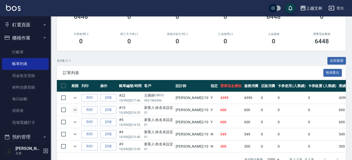
type input "[PERSON_NAME]-10"
click at [76, 110] on icon "expand row" at bounding box center [75, 110] width 6 height 6
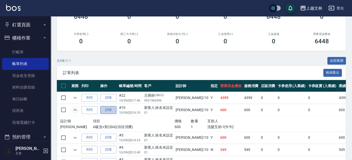
click at [107, 109] on link "詳情" at bounding box center [108, 110] width 16 height 8
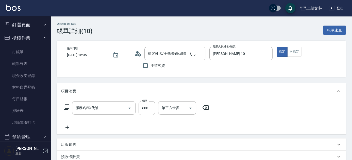
type input "[DATE] 16:35"
type input "[PERSON_NAME]-10"
type input "新客人 姓名未設定/01/null"
type input "A級洗+剪(204)"
click at [183, 109] on icon "Clear" at bounding box center [183, 108] width 5 height 5
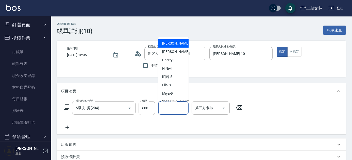
click at [175, 109] on input "洗髮互助-1" at bounding box center [173, 108] width 26 height 9
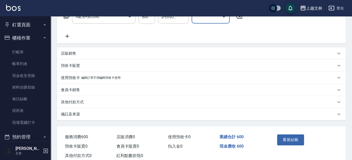
scroll to position [94, 0]
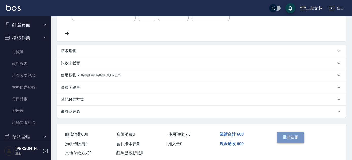
click at [302, 134] on button "重新結帳" at bounding box center [290, 137] width 27 height 11
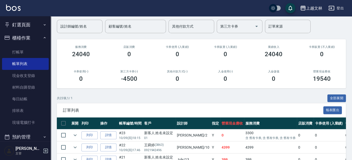
scroll to position [33, 0]
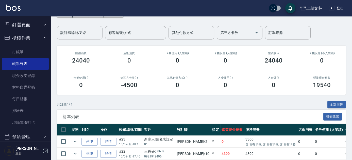
click at [67, 32] on input "設計師編號/姓名" at bounding box center [79, 32] width 41 height 9
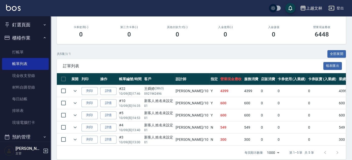
scroll to position [88, 0]
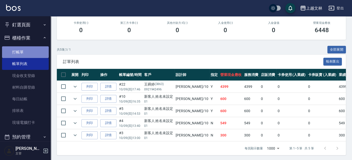
click at [26, 51] on link "打帳單" at bounding box center [25, 52] width 47 height 12
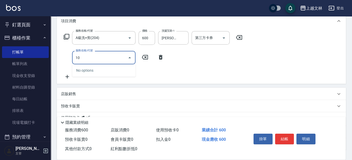
scroll to position [70, 0]
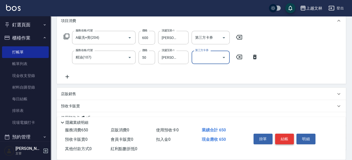
click at [286, 138] on button "結帳" at bounding box center [284, 139] width 19 height 11
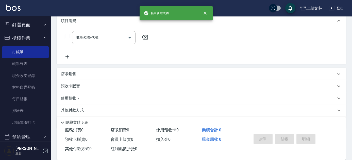
scroll to position [0, 0]
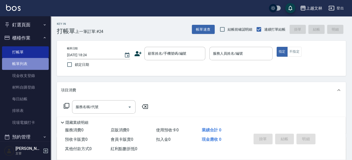
drag, startPoint x: 30, startPoint y: 62, endPoint x: 31, endPoint y: 59, distance: 3.2
click at [29, 62] on link "帳單列表" at bounding box center [25, 64] width 47 height 12
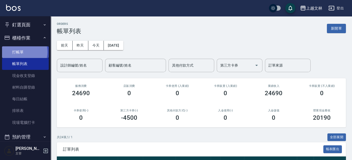
click at [19, 52] on link "打帳單" at bounding box center [25, 52] width 47 height 12
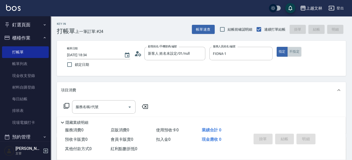
drag, startPoint x: 295, startPoint y: 52, endPoint x: 267, endPoint y: 31, distance: 34.5
click at [295, 52] on button "不指定" at bounding box center [294, 52] width 14 height 10
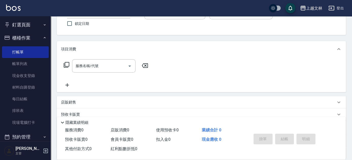
scroll to position [46, 0]
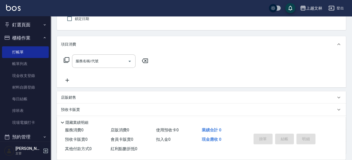
click at [63, 82] on icon at bounding box center [67, 80] width 13 height 6
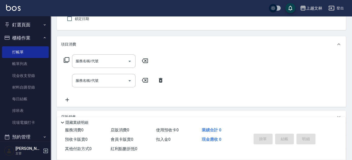
scroll to position [69, 0]
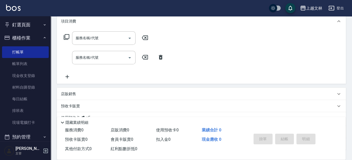
click at [66, 73] on div "服務名稱/代號 服務名稱/代號 服務名稱/代號 服務名稱/代號" at bounding box center [114, 55] width 106 height 48
drag, startPoint x: 68, startPoint y: 74, endPoint x: 69, endPoint y: 69, distance: 5.1
click at [68, 74] on icon at bounding box center [67, 77] width 13 height 6
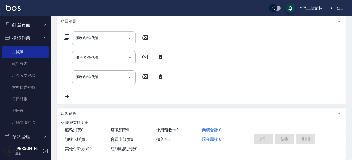
click at [81, 36] on input "服務名稱/代號" at bounding box center [99, 38] width 51 height 9
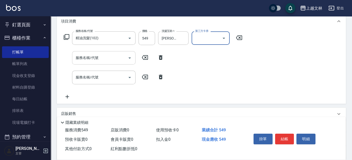
click at [114, 59] on input "服務名稱/代號" at bounding box center [99, 58] width 51 height 9
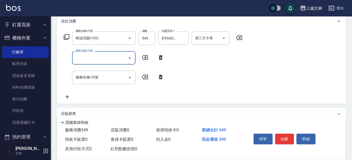
click at [117, 60] on input "服務名稱/代號" at bounding box center [99, 58] width 51 height 9
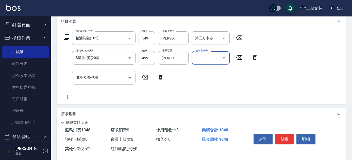
click at [114, 79] on input "服務名稱/代號" at bounding box center [99, 77] width 51 height 9
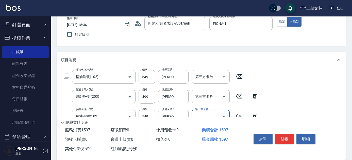
scroll to position [0, 0]
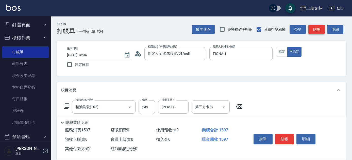
click at [317, 32] on button "結帳" at bounding box center [316, 29] width 16 height 9
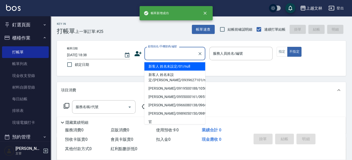
click at [174, 55] on input "顧客姓名/手機號碼/編號" at bounding box center [171, 53] width 49 height 9
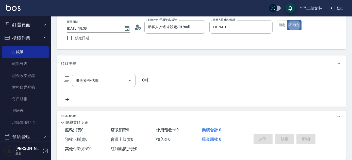
scroll to position [46, 0]
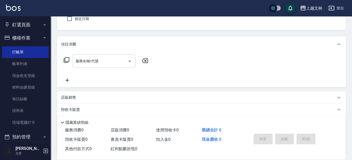
click at [117, 61] on input "服務名稱/代號" at bounding box center [99, 61] width 51 height 9
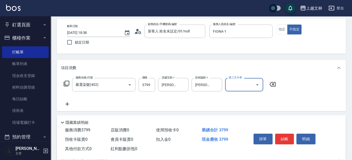
scroll to position [0, 0]
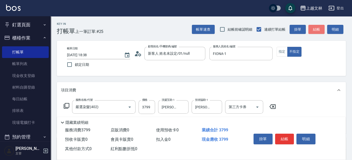
drag, startPoint x: 317, startPoint y: 31, endPoint x: 309, endPoint y: 18, distance: 15.0
click at [316, 30] on button "結帳" at bounding box center [316, 29] width 16 height 9
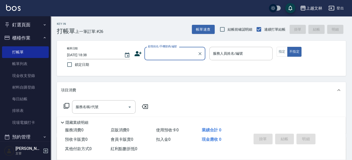
click at [178, 53] on input "顧客姓名/手機號碼/編號" at bounding box center [171, 53] width 49 height 9
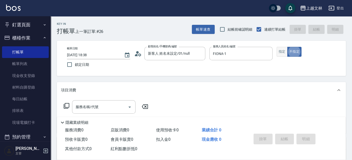
click at [284, 52] on button "指定" at bounding box center [282, 52] width 11 height 10
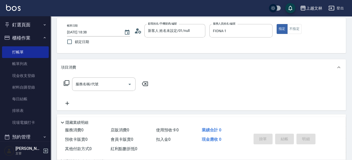
click at [65, 102] on icon at bounding box center [67, 104] width 13 height 6
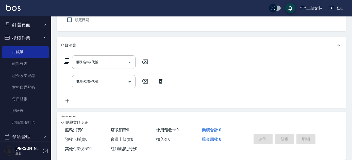
scroll to position [46, 0]
click at [64, 97] on icon at bounding box center [67, 100] width 13 height 6
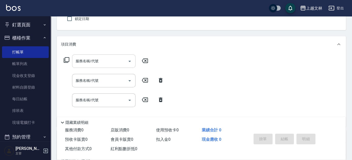
click at [79, 58] on input "服務名稱/代號" at bounding box center [99, 61] width 51 height 9
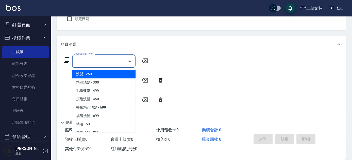
click at [102, 58] on input "服務名稱/代號" at bounding box center [99, 61] width 51 height 9
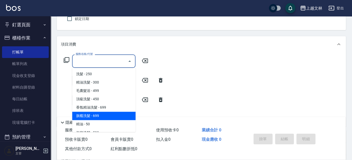
click at [107, 116] on span "旗艦洗髮 - 699" at bounding box center [103, 116] width 63 height 8
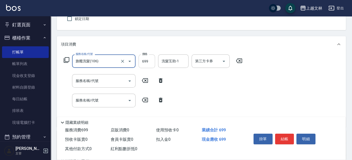
click at [144, 64] on input "699" at bounding box center [147, 62] width 16 height 14
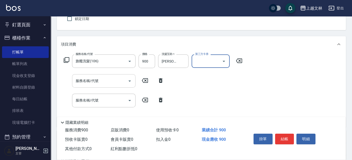
click at [116, 77] on input "服務名稱/代號" at bounding box center [99, 81] width 51 height 9
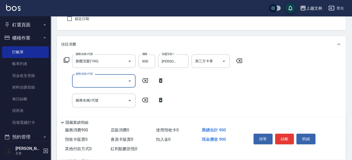
click at [115, 80] on input "服務名稱/代號" at bounding box center [99, 81] width 51 height 9
click at [112, 81] on input "服務名稱/代號" at bounding box center [99, 81] width 51 height 9
drag, startPoint x: 112, startPoint y: 80, endPoint x: 101, endPoint y: 81, distance: 11.5
click at [112, 80] on input "服務名稱/代號" at bounding box center [99, 81] width 51 height 9
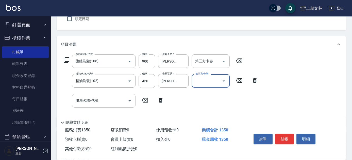
click at [103, 106] on div "服務名稱/代號" at bounding box center [103, 100] width 63 height 13
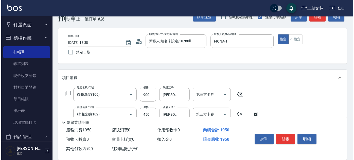
scroll to position [0, 0]
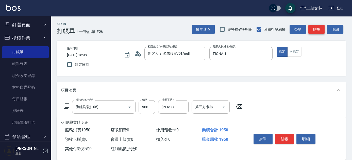
click at [321, 31] on button "結帳" at bounding box center [316, 29] width 16 height 9
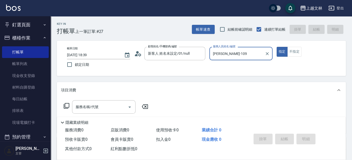
click at [277, 47] on button "指定" at bounding box center [282, 52] width 11 height 10
click at [268, 53] on icon "Clear" at bounding box center [267, 53] width 3 height 3
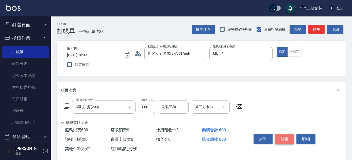
click at [288, 134] on button "結帳" at bounding box center [284, 139] width 19 height 11
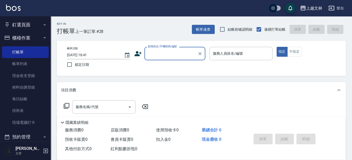
click at [46, 38] on button "櫃檯作業" at bounding box center [25, 37] width 47 height 13
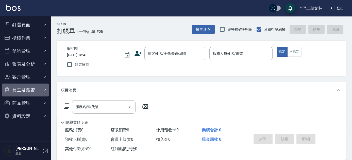
click at [35, 92] on button "員工及薪資" at bounding box center [25, 90] width 47 height 13
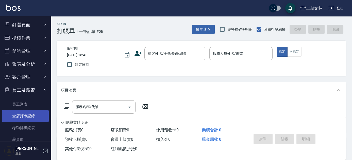
click at [44, 117] on link "全店打卡記錄" at bounding box center [25, 116] width 47 height 12
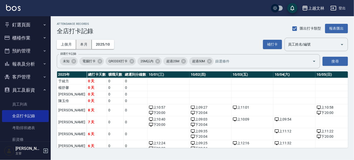
click at [82, 46] on button "本月" at bounding box center [84, 44] width 16 height 9
click at [98, 45] on button "2025/10" at bounding box center [103, 44] width 22 height 9
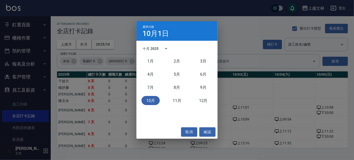
click at [72, 48] on div "選擇日期 [DATE] 十月 2025 [DATE]月 [DATE]月 [DATE]月 [DATE]月 [DATE]月 [DATE]月 取消 確認" at bounding box center [177, 80] width 354 height 160
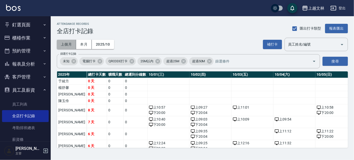
click at [70, 47] on button "上個月" at bounding box center [66, 44] width 19 height 9
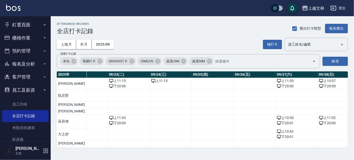
scroll to position [195, 1048]
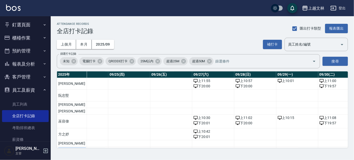
drag, startPoint x: 293, startPoint y: 144, endPoint x: 157, endPoint y: 161, distance: 137.0
click at [157, 160] on html "上越文[PERSON_NAME]出 釘選頁面 店家日報表 設計師排行榜 每日結帳 櫃檯作業 打帳單 帳單列表 現金收支登錄 材料自購登錄 每日結帳 排班表 現…" at bounding box center [177, 80] width 354 height 160
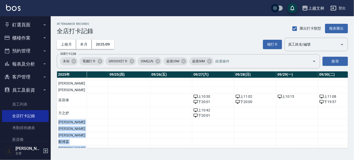
scroll to position [250, 1048]
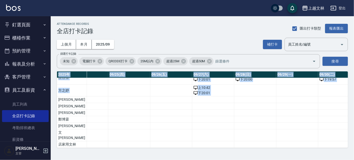
click at [293, 145] on div "[DATE] 總打卡天數 曠職天數 總遲到分鐘數 09/01(一) 09/02(二) 09/03(三) 09/04(四) 09/05(五) 09/06(六) …" at bounding box center [202, 110] width 291 height 77
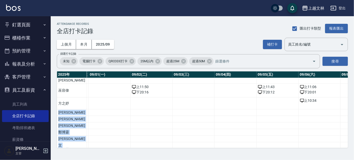
scroll to position [226, 0]
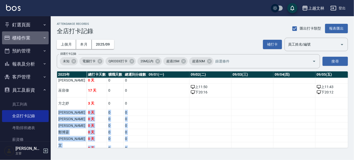
click at [44, 41] on button "櫃檯作業" at bounding box center [25, 37] width 47 height 13
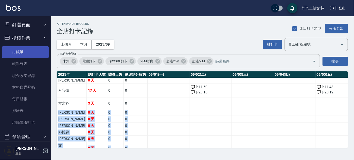
click at [40, 51] on link "打帳單" at bounding box center [25, 52] width 47 height 12
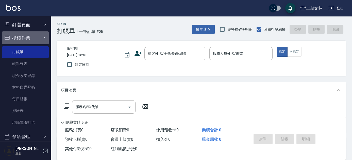
click at [33, 39] on button "櫃檯作業" at bounding box center [25, 37] width 47 height 13
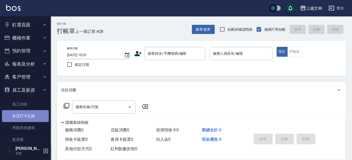
drag, startPoint x: 40, startPoint y: 112, endPoint x: 26, endPoint y: 117, distance: 15.2
click at [41, 112] on link "全店打卡記錄" at bounding box center [25, 116] width 47 height 12
click at [26, 118] on link "全店打卡記錄" at bounding box center [25, 116] width 47 height 12
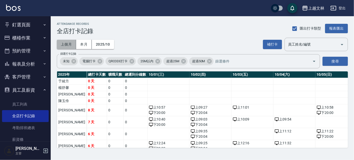
click at [63, 45] on button "上個月" at bounding box center [66, 44] width 19 height 9
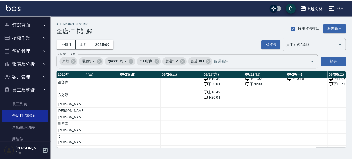
scroll to position [234, 1048]
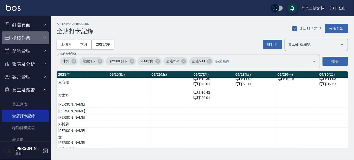
click at [36, 34] on button "櫃檯作業" at bounding box center [25, 37] width 47 height 13
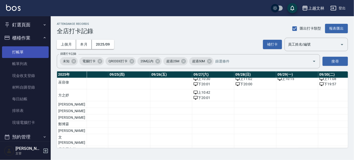
drag, startPoint x: 35, startPoint y: 50, endPoint x: 38, endPoint y: 52, distance: 3.2
click at [35, 50] on link "打帳單" at bounding box center [25, 52] width 47 height 12
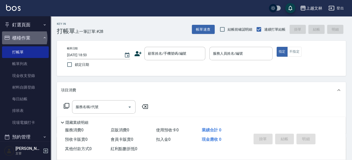
click at [19, 38] on button "櫃檯作業" at bounding box center [25, 37] width 47 height 13
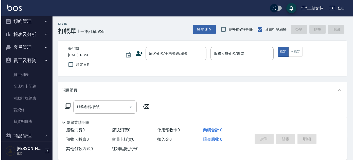
scroll to position [30, 0]
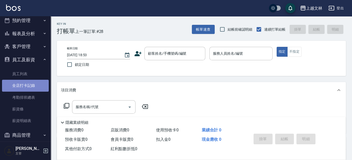
click at [28, 83] on link "全店打卡記錄" at bounding box center [25, 86] width 47 height 12
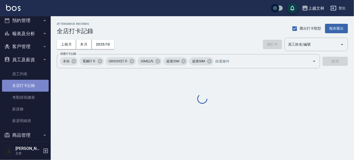
click at [30, 86] on link "全店打卡記錄" at bounding box center [25, 86] width 47 height 12
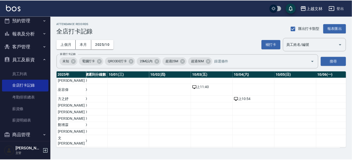
scroll to position [192, 0]
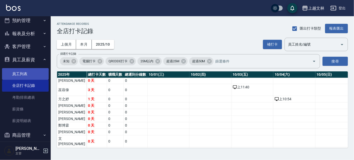
click at [23, 70] on link "員工列表" at bounding box center [25, 74] width 47 height 12
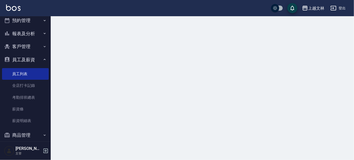
click at [25, 63] on button "員工及薪資" at bounding box center [25, 59] width 47 height 13
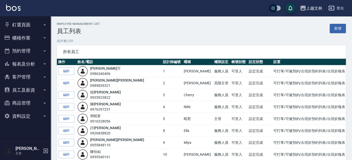
click at [26, 34] on button "櫃檯作業" at bounding box center [25, 37] width 47 height 13
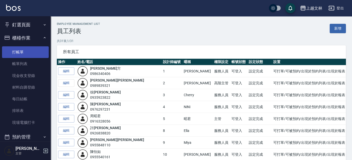
click at [29, 49] on link "打帳單" at bounding box center [25, 52] width 47 height 12
